Goal: Information Seeking & Learning: Learn about a topic

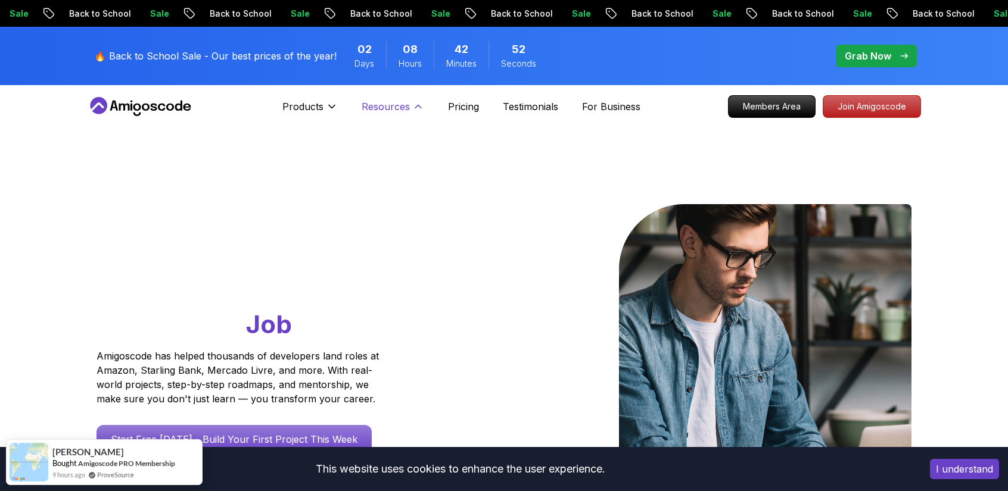
click at [382, 102] on p "Resources" at bounding box center [386, 106] width 48 height 14
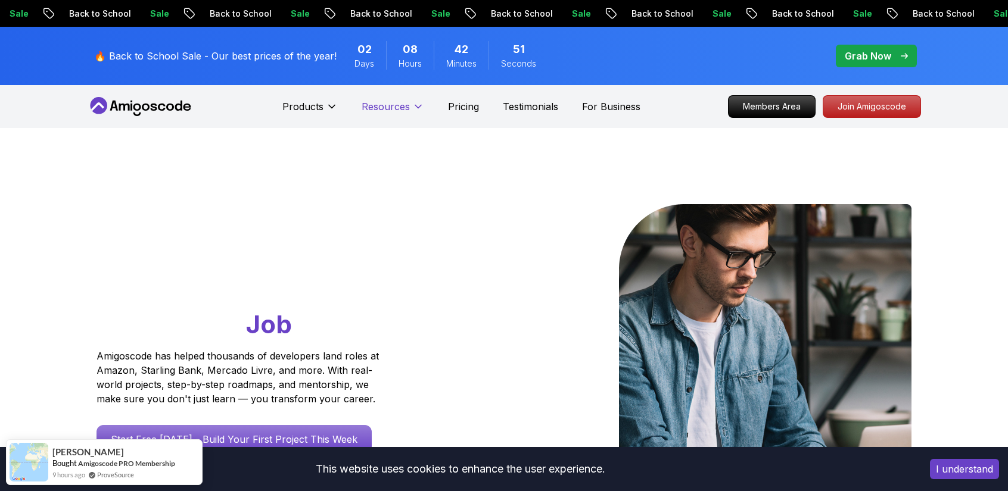
click at [382, 102] on p "Resources" at bounding box center [386, 106] width 48 height 14
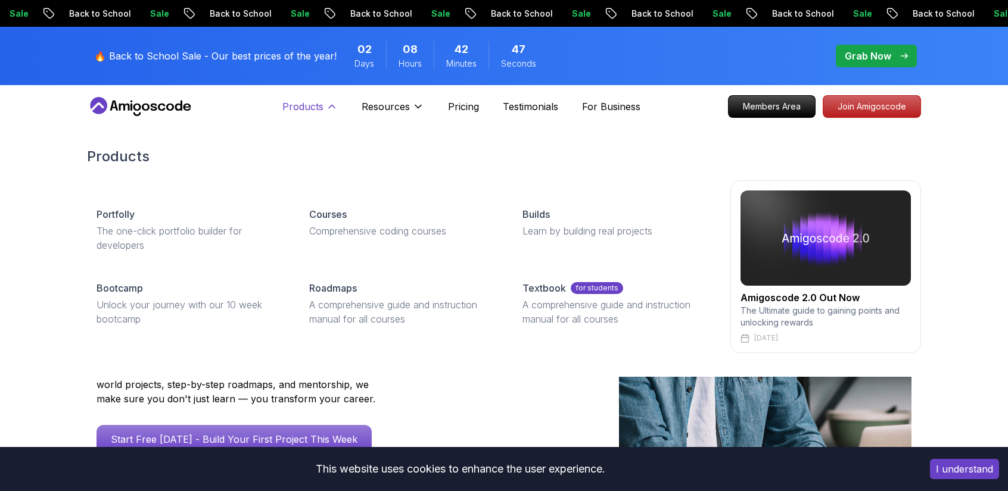
click at [317, 110] on p "Products" at bounding box center [302, 106] width 41 height 14
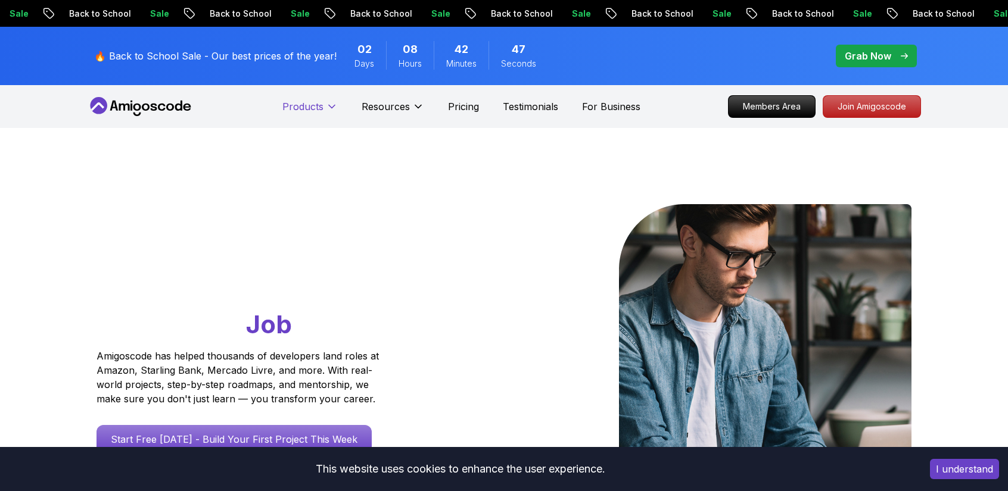
click at [317, 110] on p "Products" at bounding box center [302, 106] width 41 height 14
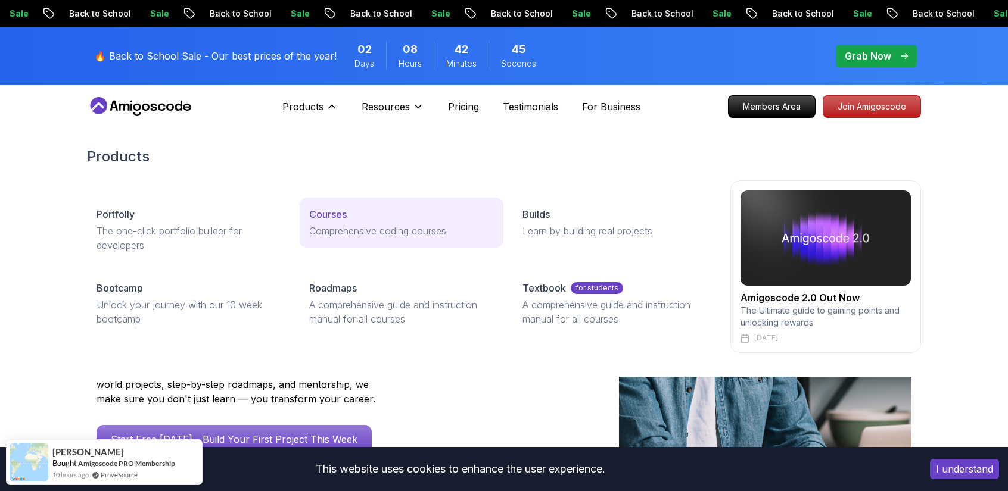
click at [369, 225] on p "Comprehensive coding courses" at bounding box center [401, 231] width 184 height 14
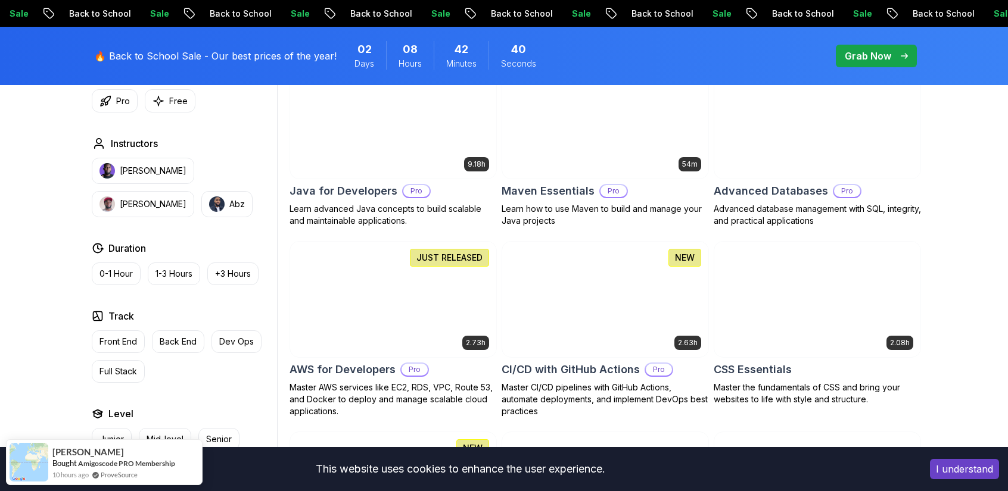
scroll to position [774, 0]
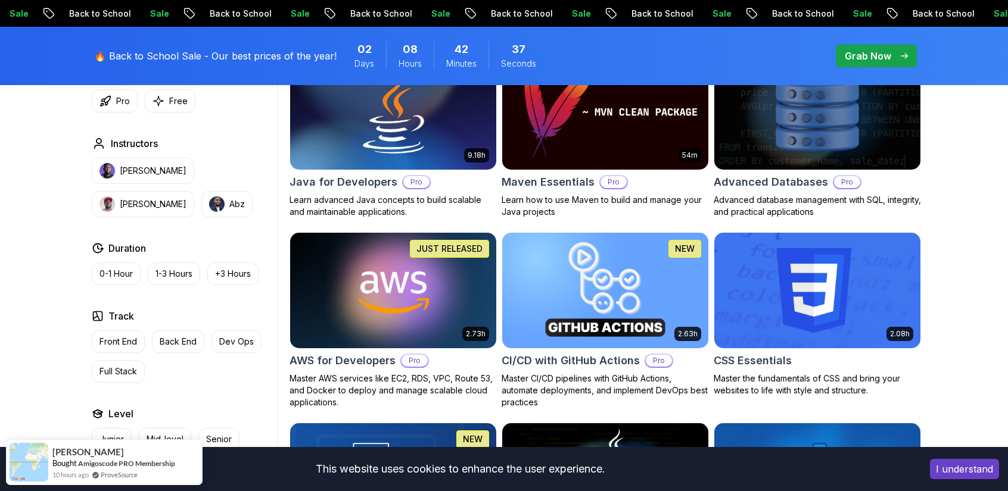
click at [572, 360] on h2 "CI/CD with GitHub Actions" at bounding box center [571, 361] width 138 height 17
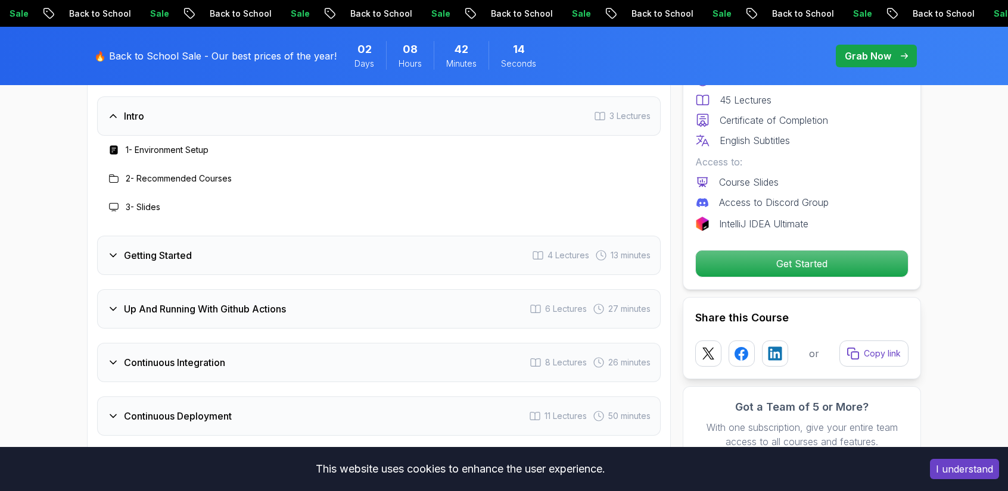
scroll to position [2144, 0]
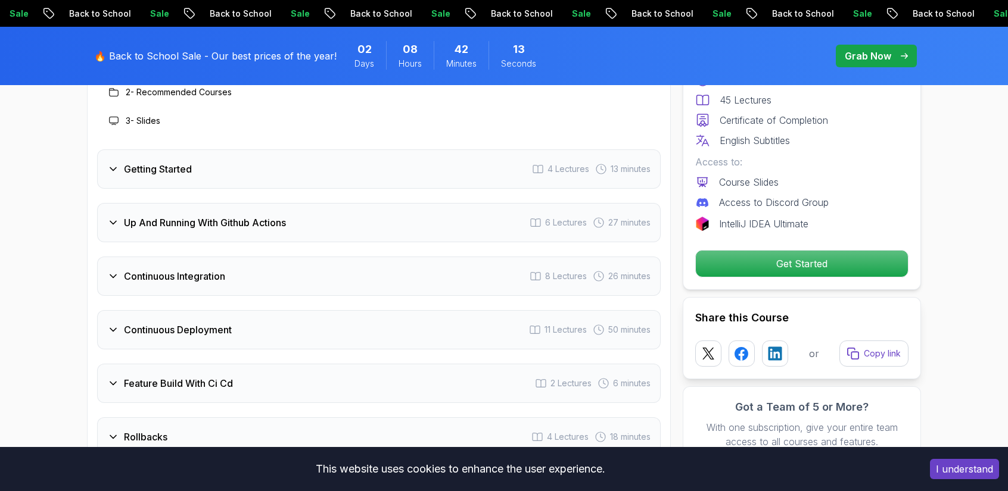
click at [162, 151] on div "Getting Started 4 Lectures 13 minutes" at bounding box center [378, 169] width 563 height 39
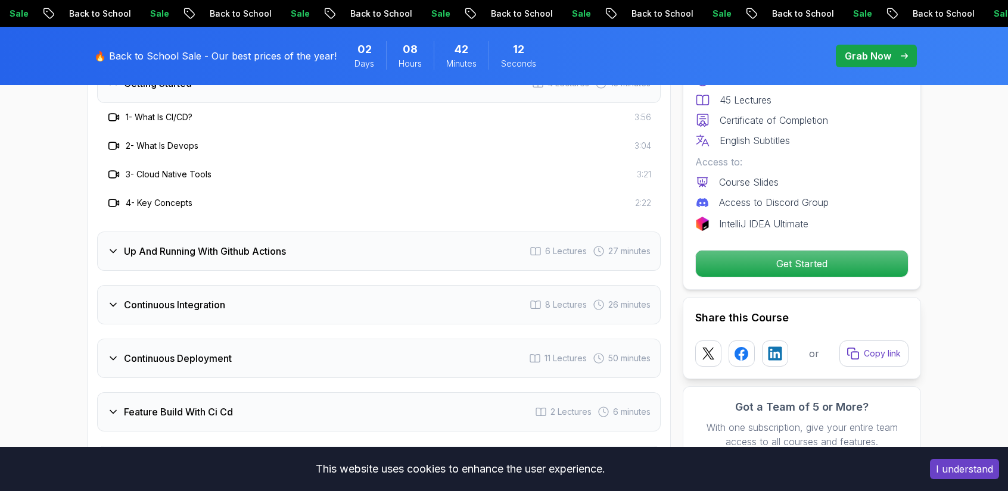
click at [209, 310] on h3 "Continuous Integration" at bounding box center [174, 305] width 101 height 14
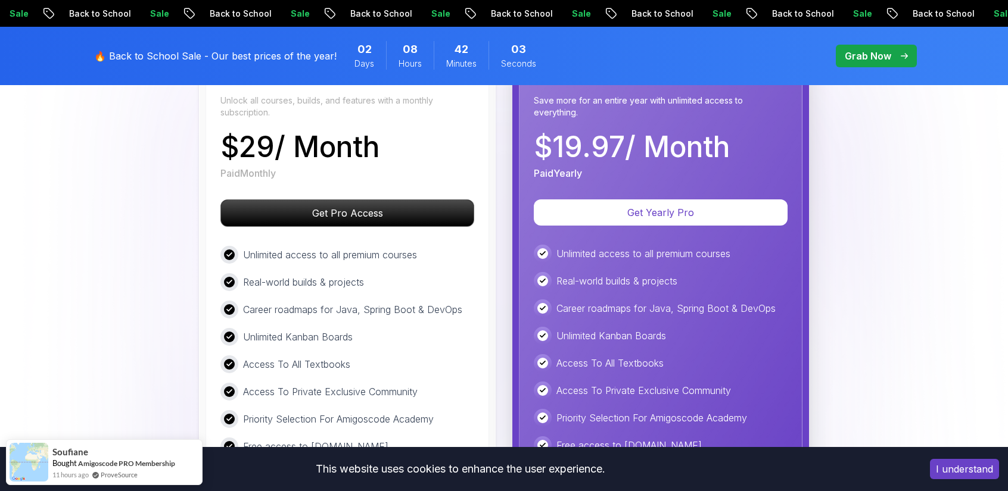
scroll to position [3097, 0]
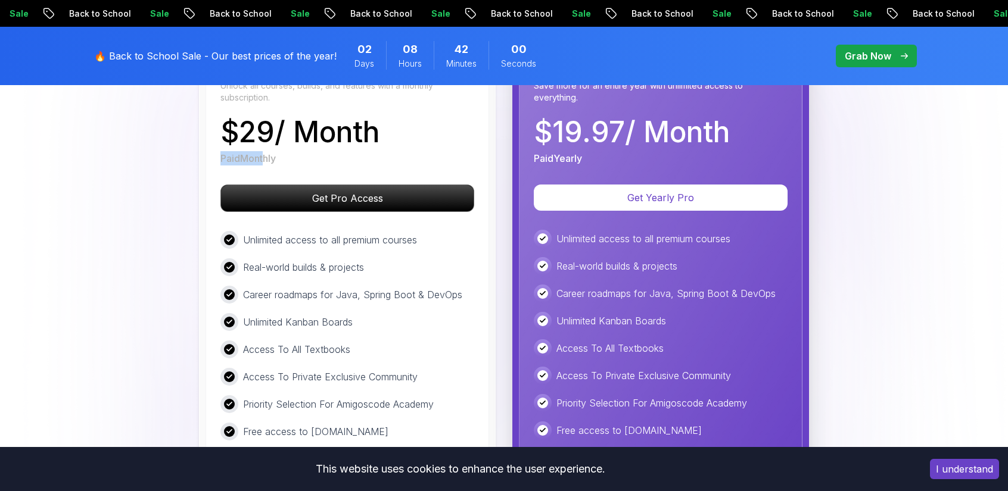
drag, startPoint x: 266, startPoint y: 155, endPoint x: 210, endPoint y: 157, distance: 56.0
click at [210, 157] on div "Monthly Plan Unlock all courses, builds, and features with a monthly subscripti…" at bounding box center [347, 269] width 284 height 481
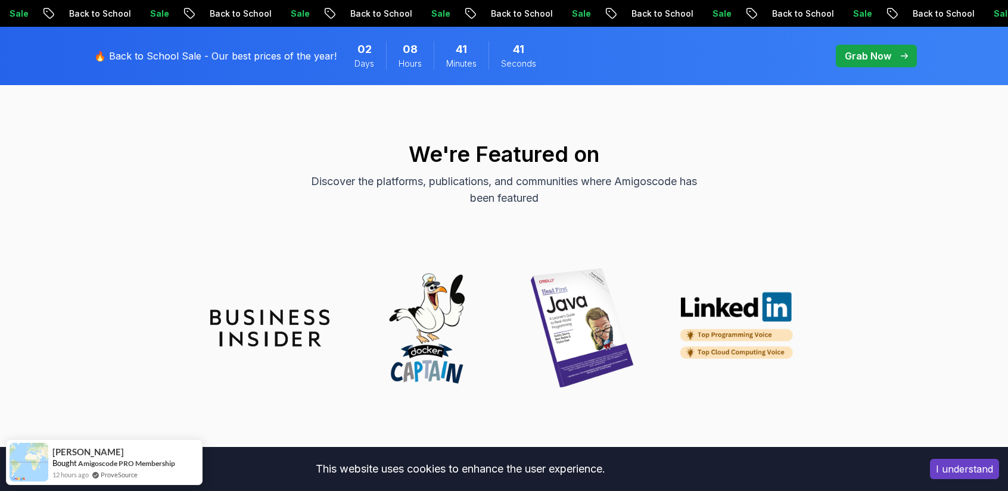
scroll to position [4345, 0]
